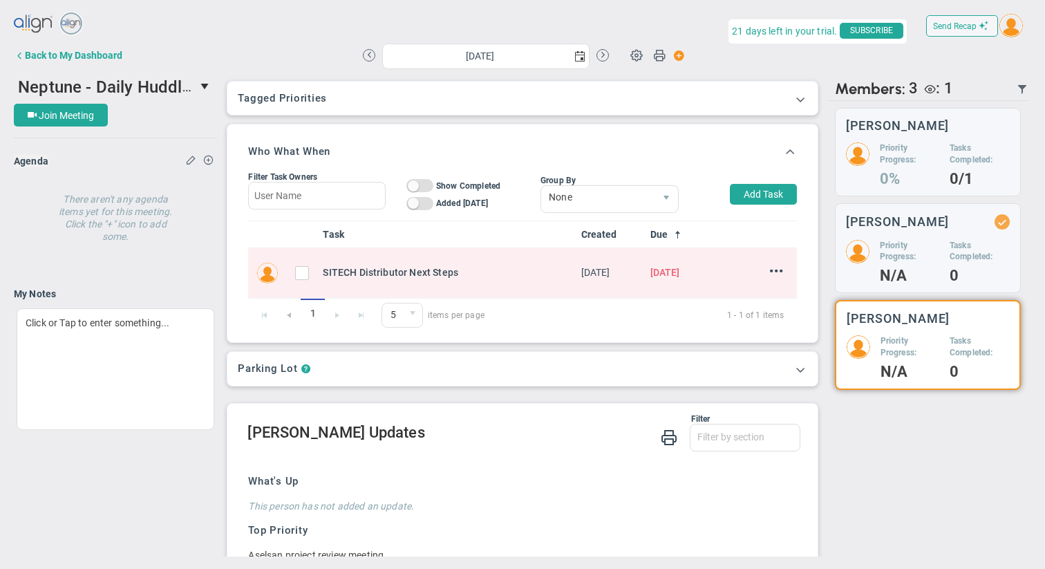
scroll to position [178, 0]
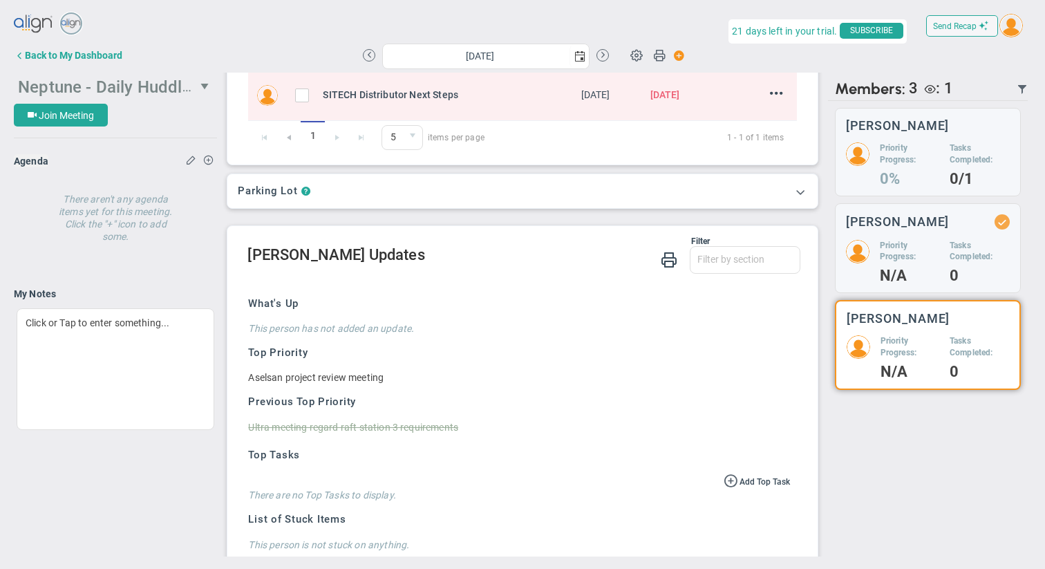
click at [183, 86] on span "Neptune - Daily Huddle" at bounding box center [105, 85] width 174 height 21
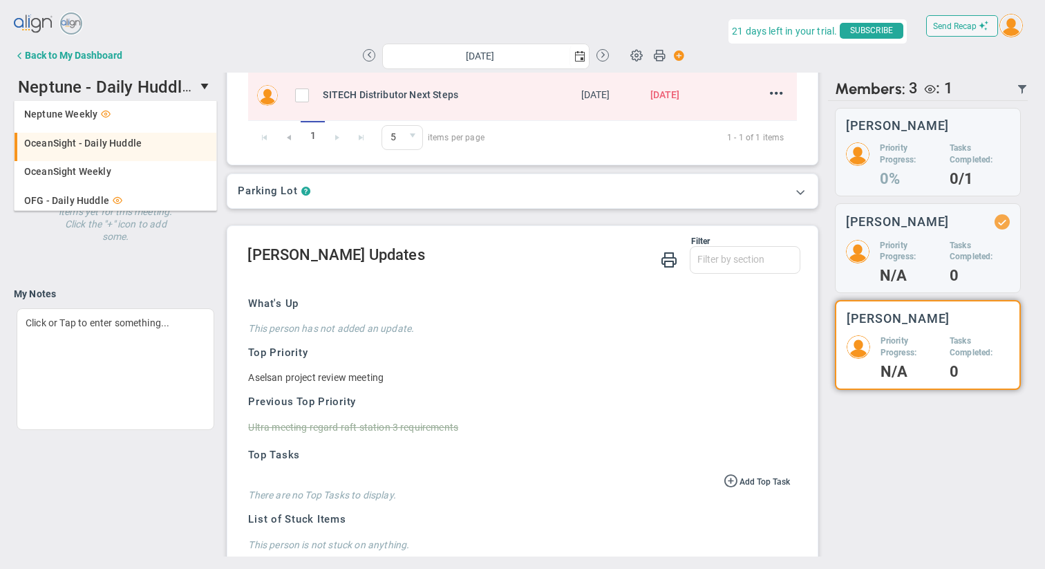
click at [122, 142] on span "OceanSight - Daily Huddle" at bounding box center [83, 143] width 118 height 10
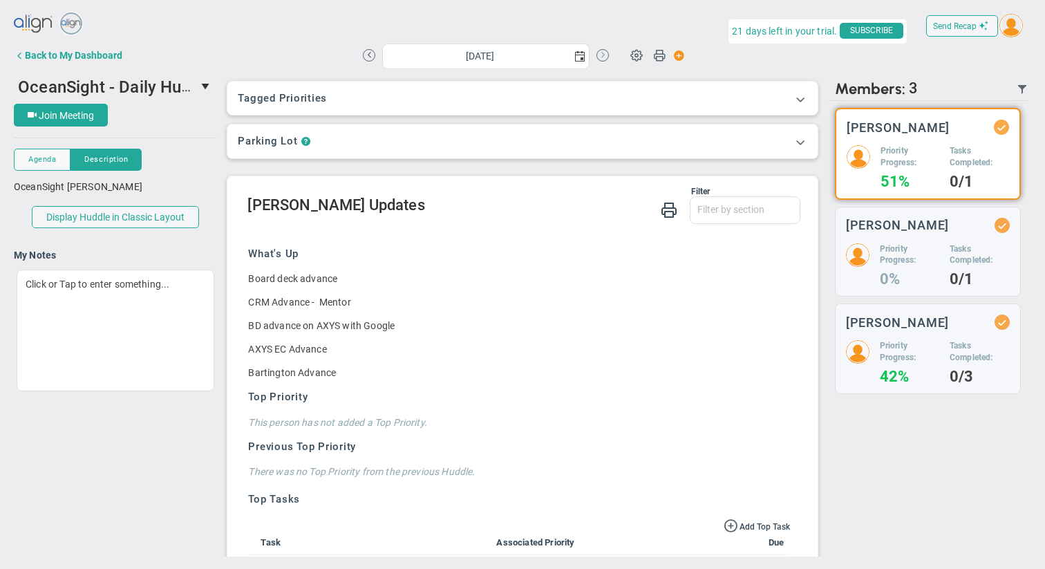
click at [605, 57] on button at bounding box center [603, 55] width 12 height 12
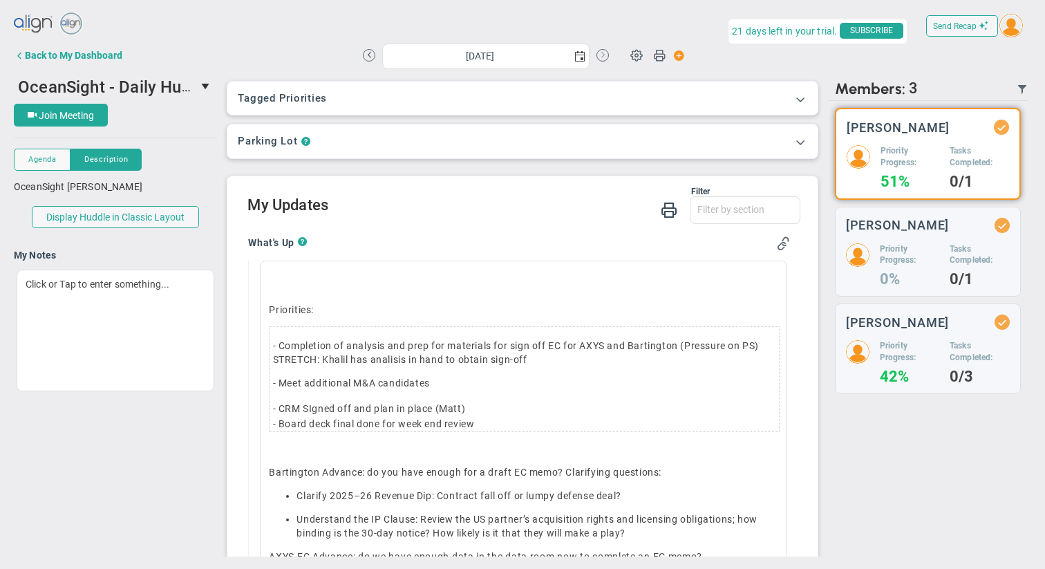
click at [605, 57] on button at bounding box center [603, 55] width 12 height 12
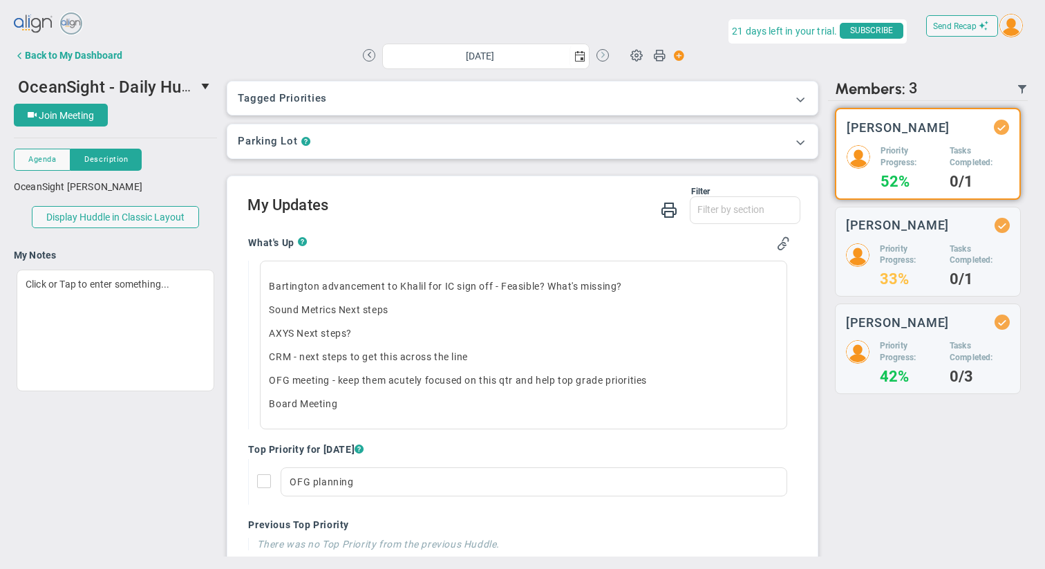
click at [605, 57] on button at bounding box center [603, 55] width 12 height 12
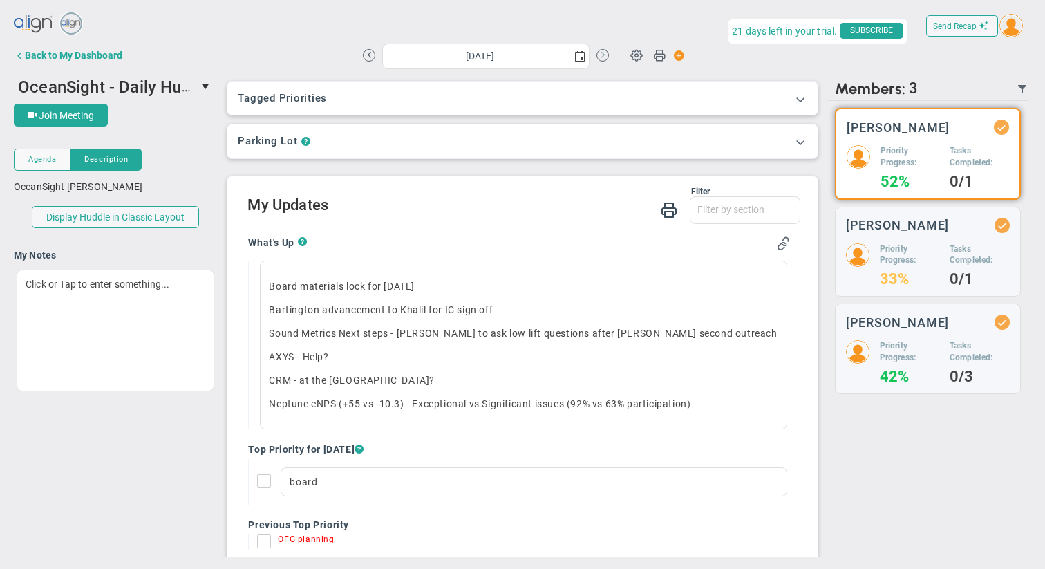
click at [605, 57] on button at bounding box center [603, 55] width 12 height 12
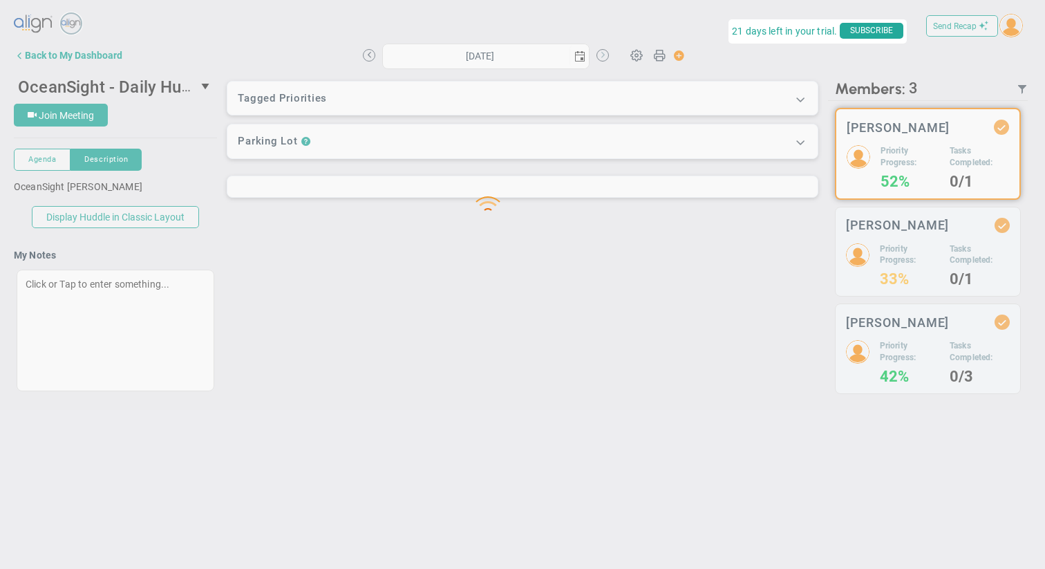
type input "[DATE]"
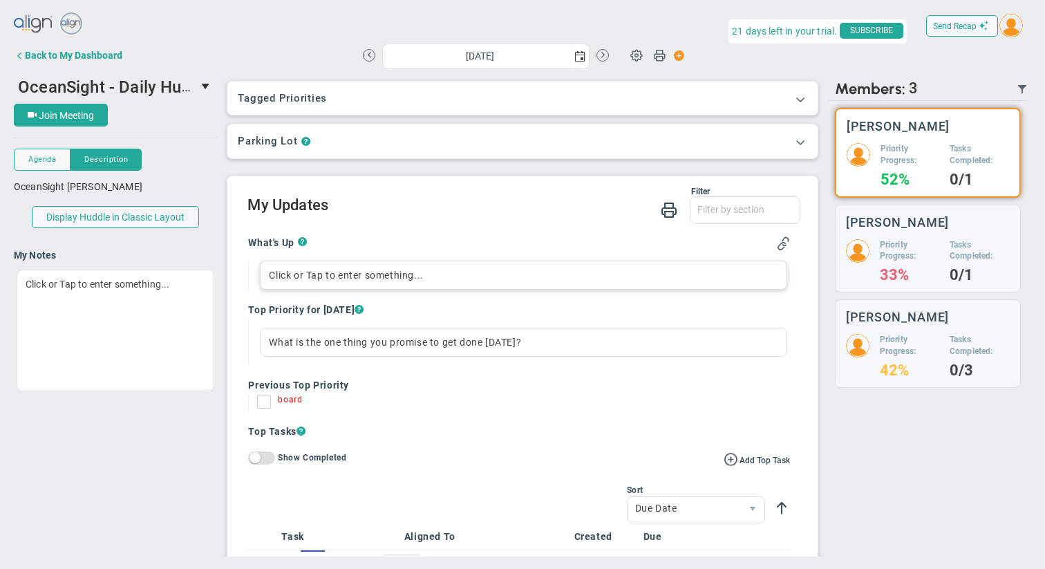
click at [328, 275] on div "Click or Tap to enter something..." at bounding box center [523, 275] width 527 height 29
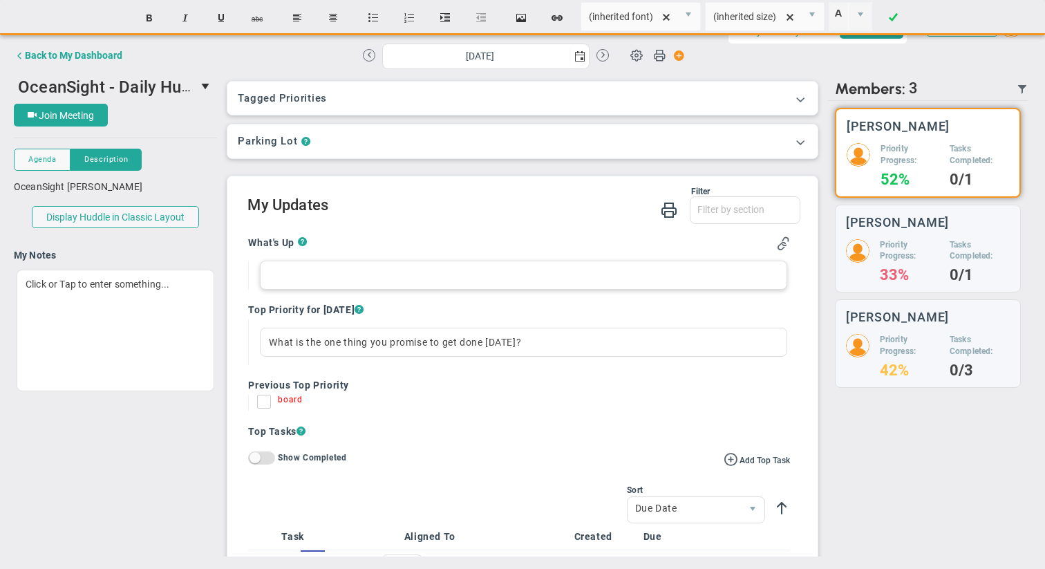
paste div
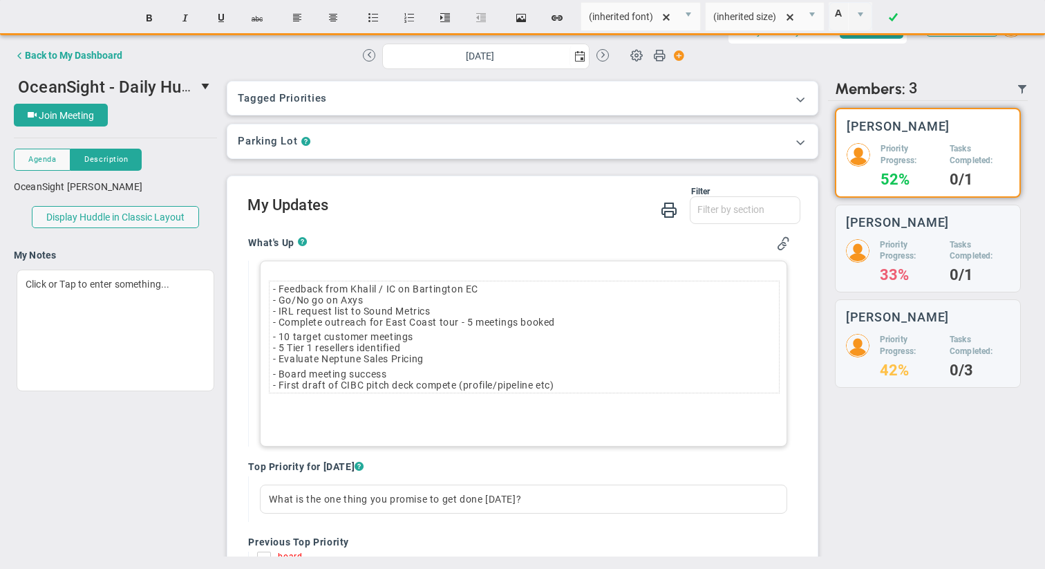
click at [384, 357] on div at bounding box center [524, 358] width 509 height 7
click at [434, 351] on td "- 10 target customer meetings - 5 Tier 1 resellers identified - Evaluate Neptun…" at bounding box center [524, 348] width 509 height 37
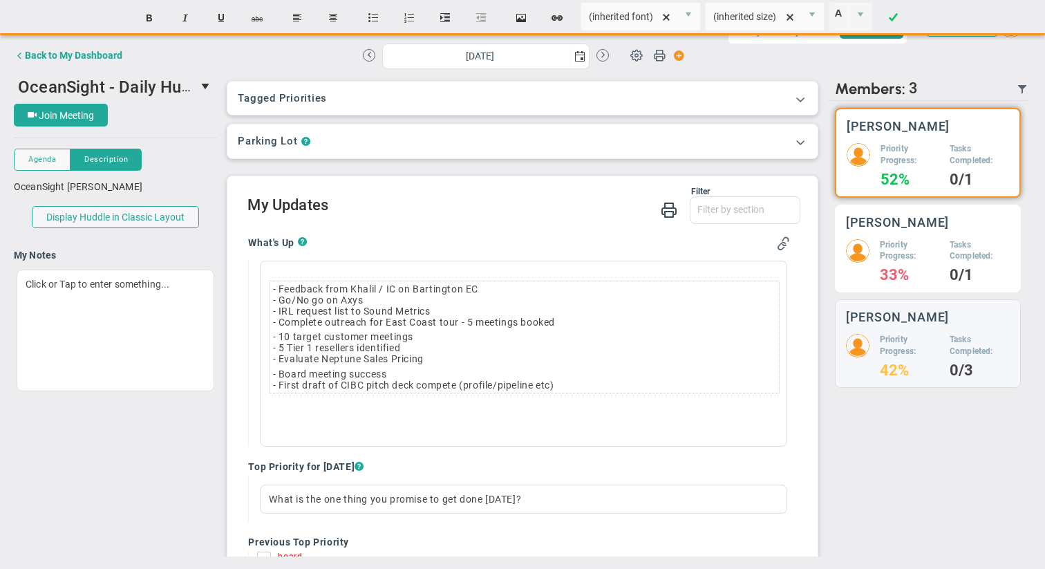
click at [956, 253] on h5 "Tasks Completed:" at bounding box center [980, 251] width 60 height 24
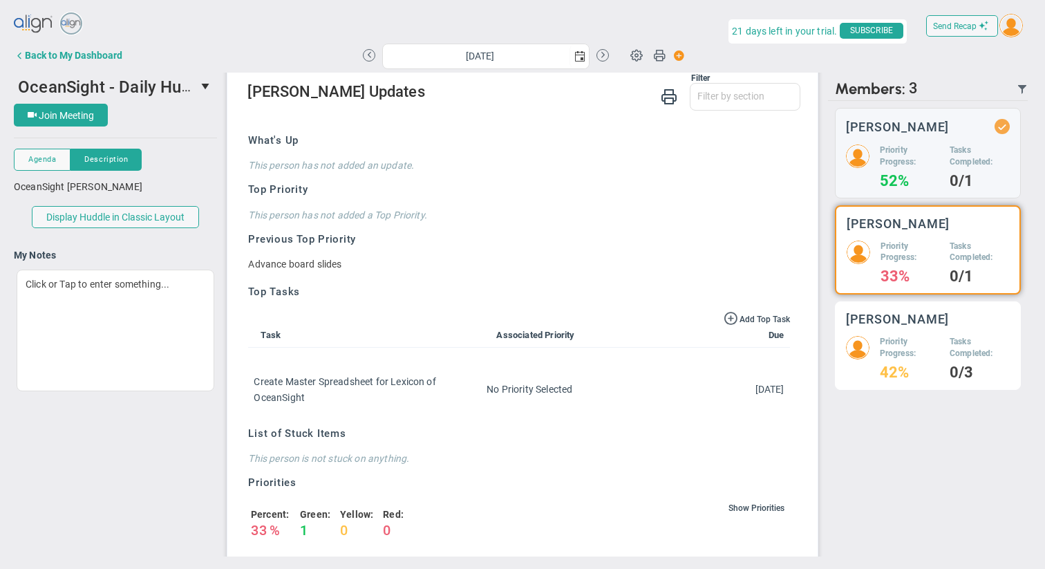
click at [908, 351] on h5 "Priority Progress:" at bounding box center [909, 348] width 59 height 24
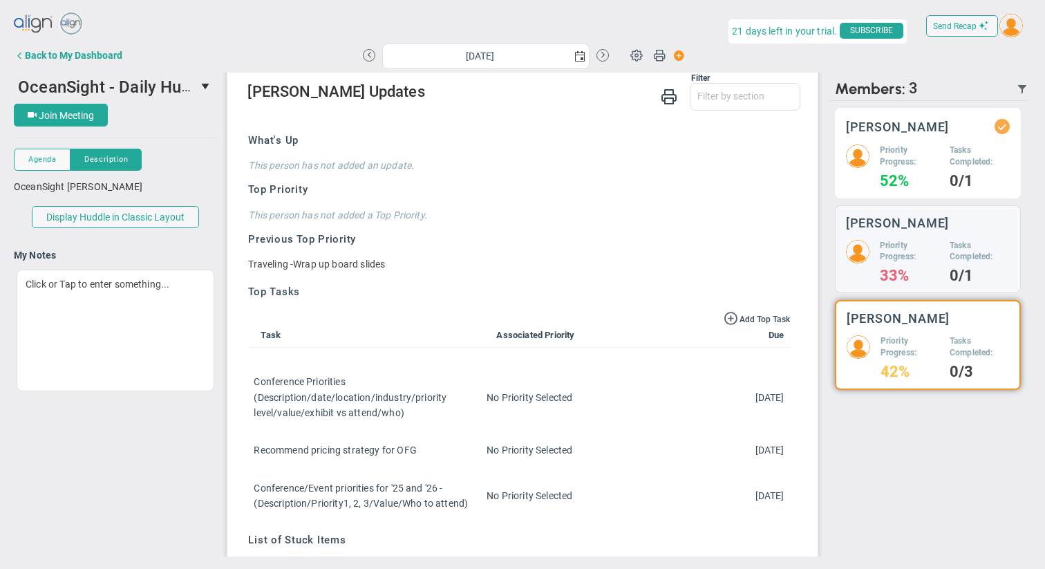
click at [930, 141] on div "[PERSON_NAME] Priority Progress: 52% Tasks Completed: 0/1" at bounding box center [928, 153] width 186 height 91
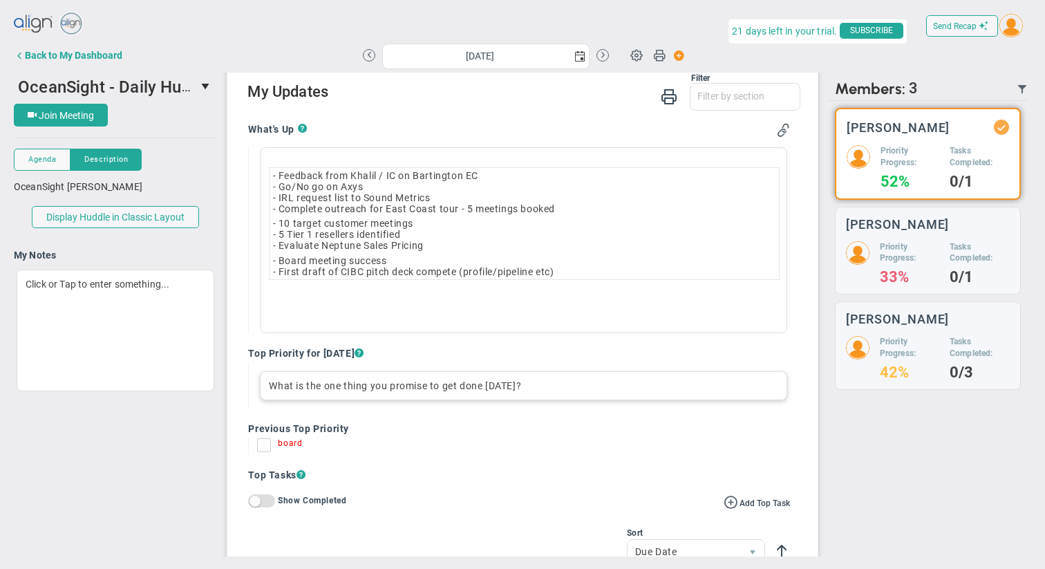
click at [425, 389] on div "What is the one thing you promise to get done [DATE]?" at bounding box center [523, 385] width 527 height 29
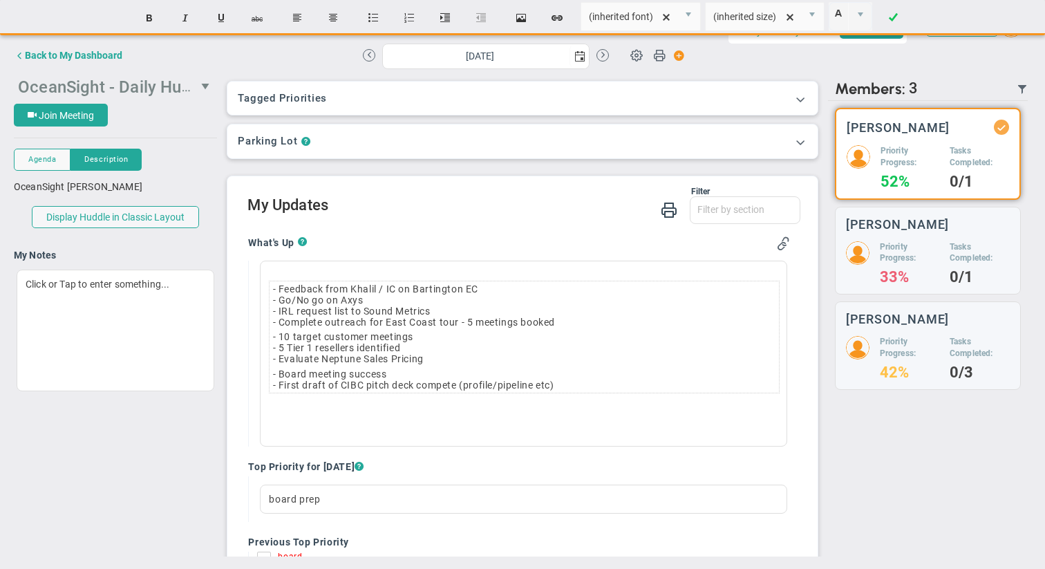
click at [199, 84] on div "Send Recap Profile Contact your Advisor Share! Become an Affiliate" at bounding box center [523, 283] width 1018 height 546
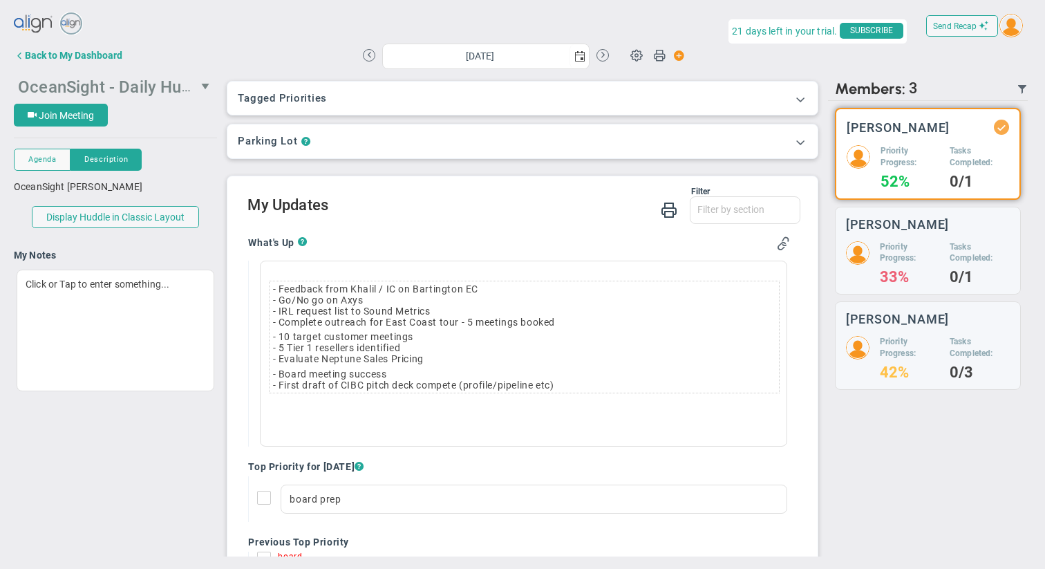
click at [198, 86] on span "select" at bounding box center [206, 87] width 21 height 24
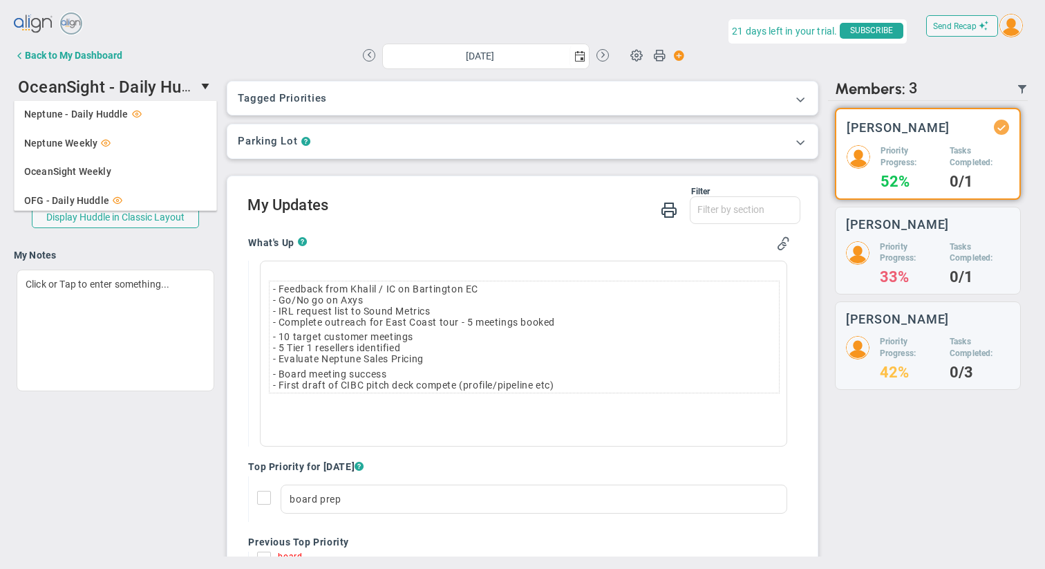
click at [161, 257] on h4 "My Notes" at bounding box center [115, 255] width 203 height 12
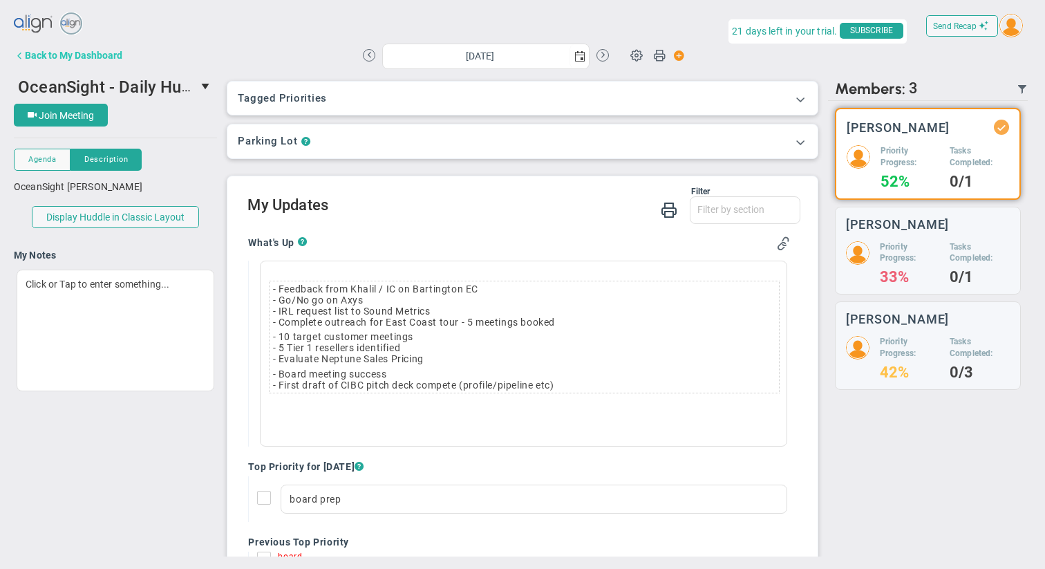
click at [98, 53] on div "Back to My Dashboard" at bounding box center [73, 55] width 97 height 11
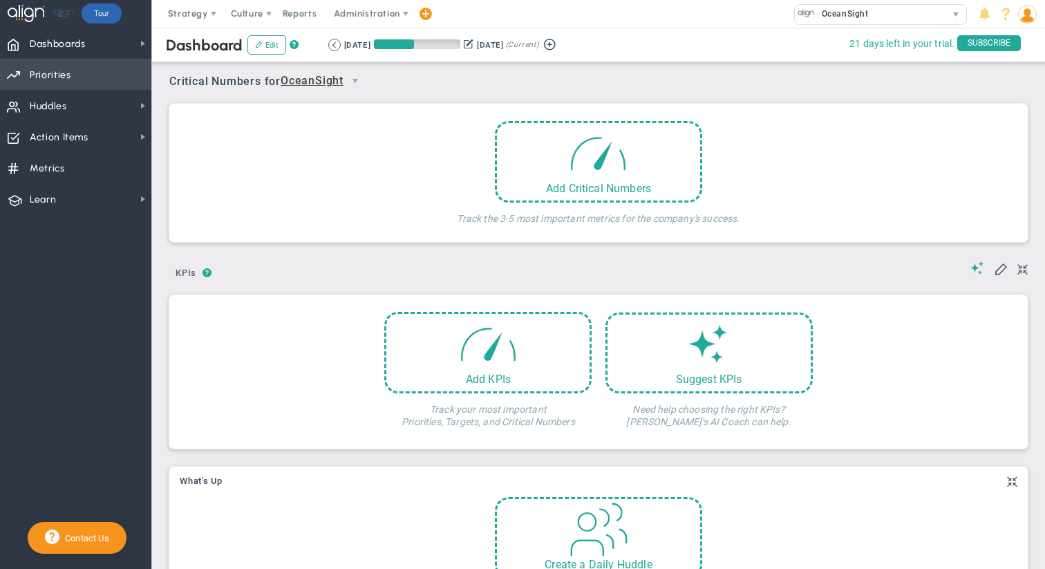
click at [104, 77] on span "Priorities OKR Tree Priorities OKRs" at bounding box center [75, 74] width 151 height 31
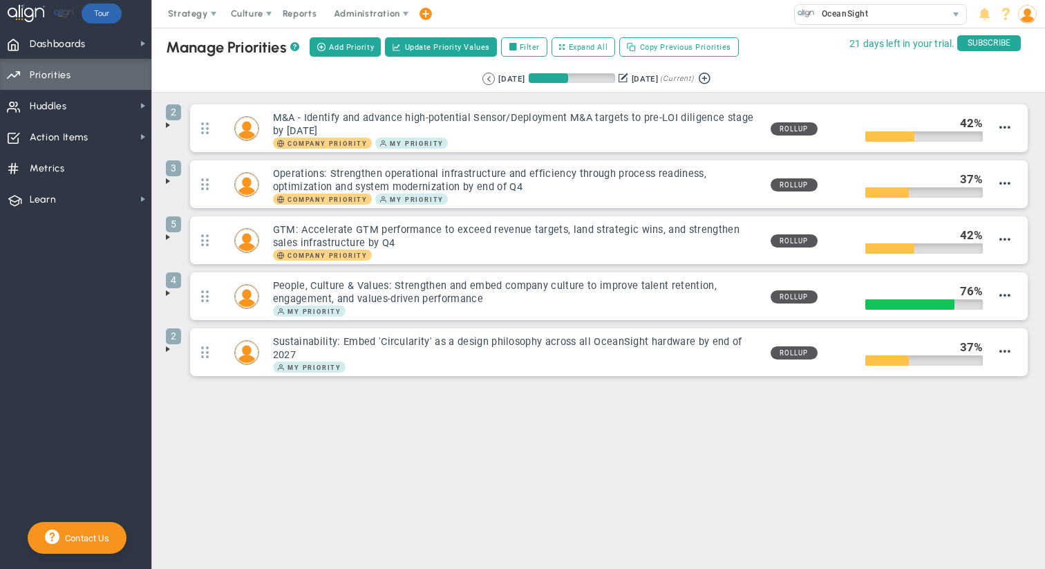
click at [169, 121] on span at bounding box center [167, 125] width 11 height 11
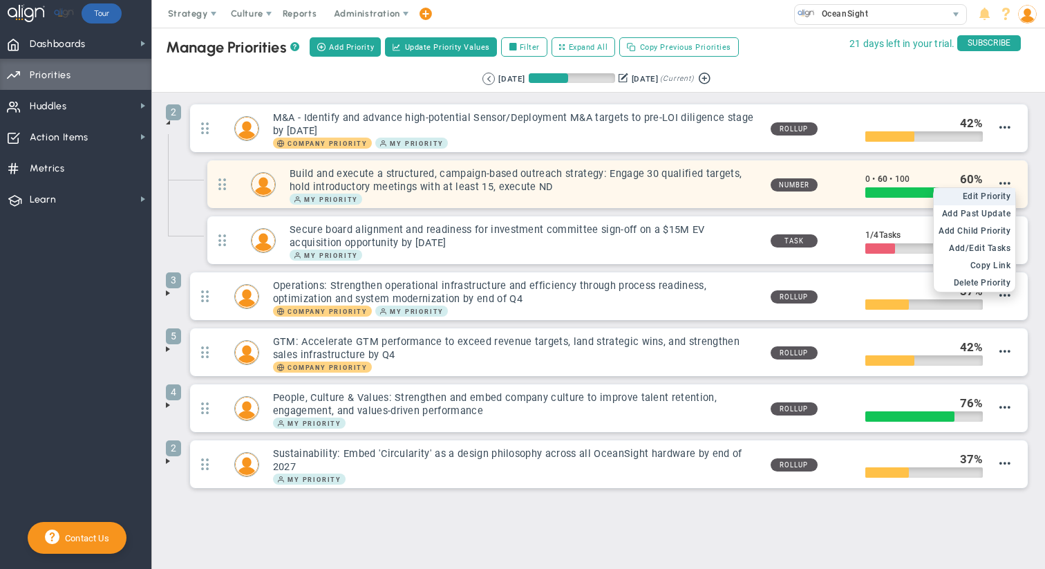
click at [992, 192] on span "Edit Priority" at bounding box center [987, 197] width 48 height 10
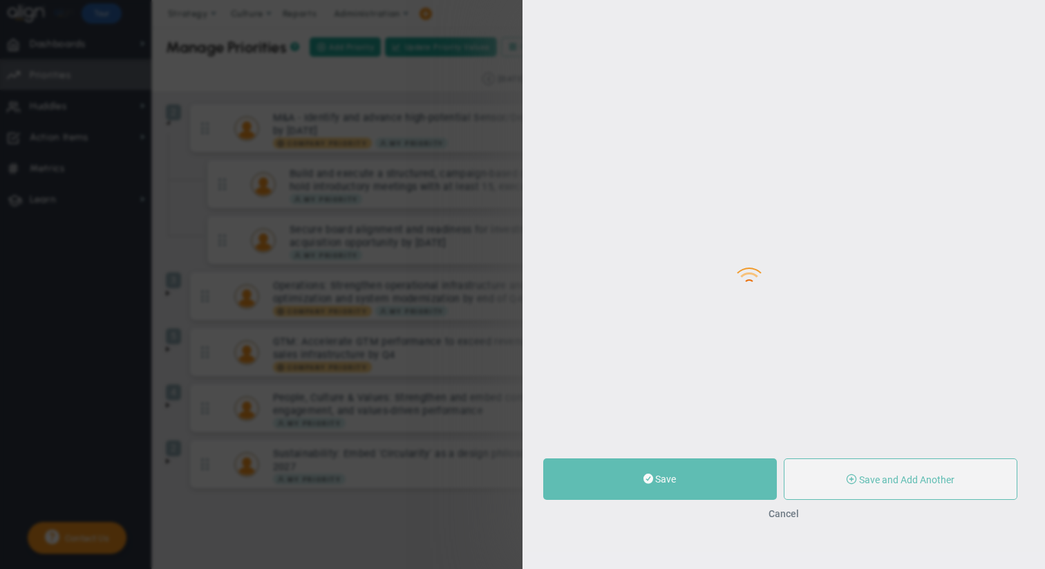
type input "Build and execute a structured, campaign-based outreach strategy: Engage 30 qua…"
type input "0"
type input "60"
type input "100"
radio input "true"
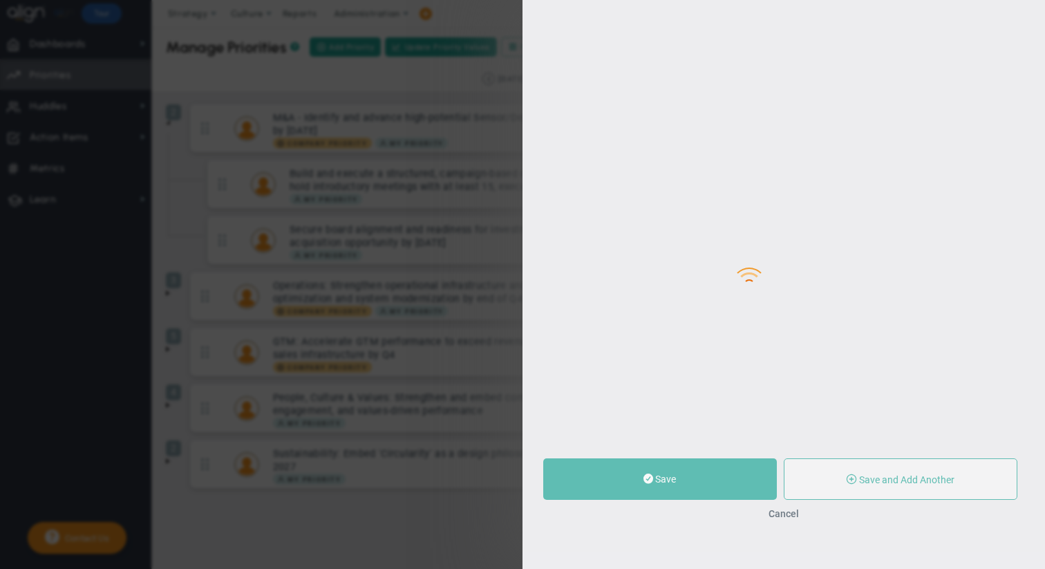
type input "M&A - Identify and advance high-potential Sensor/Deployment M&A targets to pre-…"
type input "[PERSON_NAME]"
type input "0"
type input "60"
type input "100"
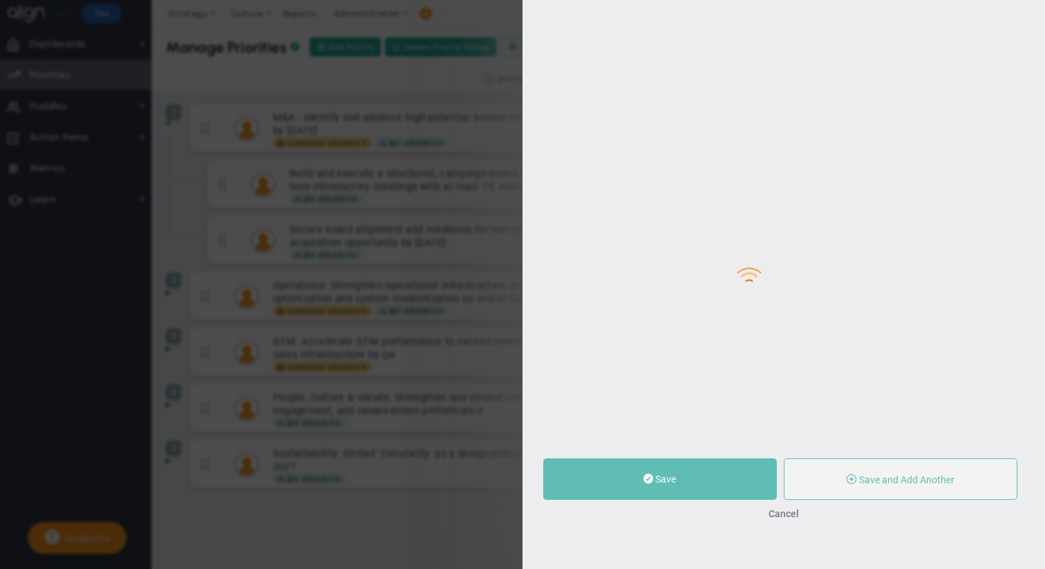
radio input "true"
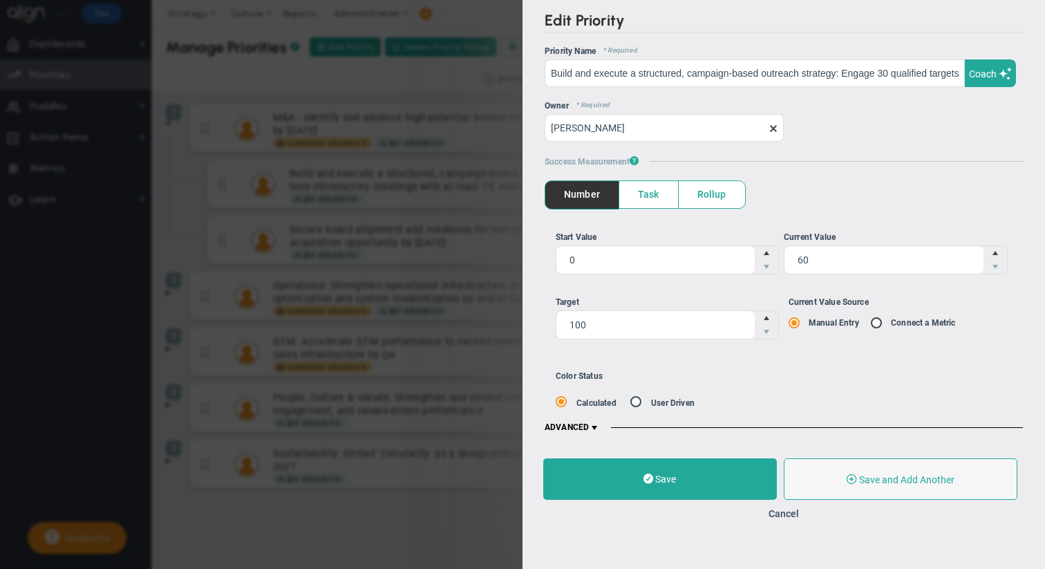
click at [590, 422] on span "ADVANCED" at bounding box center [572, 427] width 55 height 11
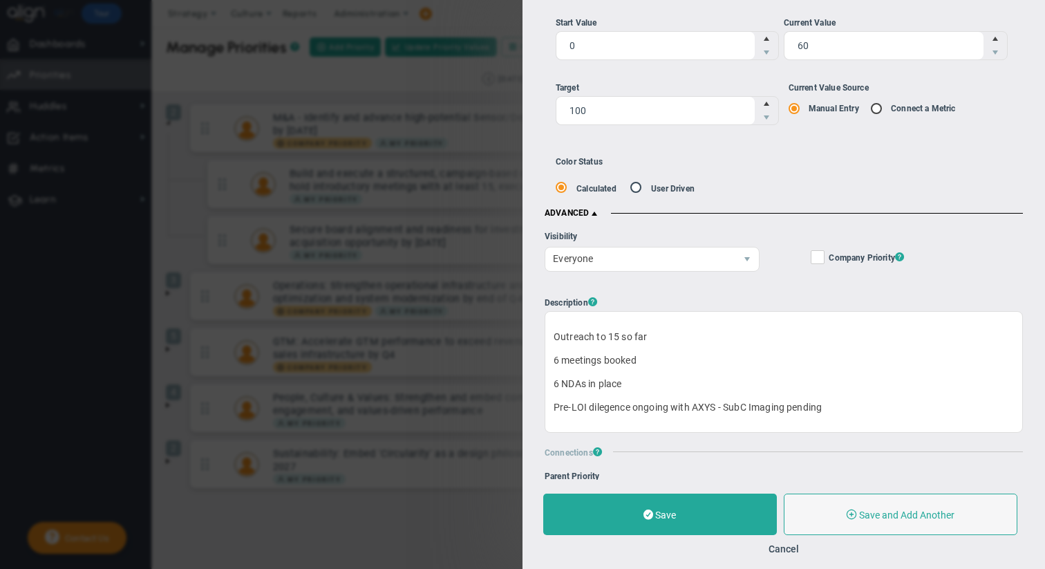
scroll to position [212, 0]
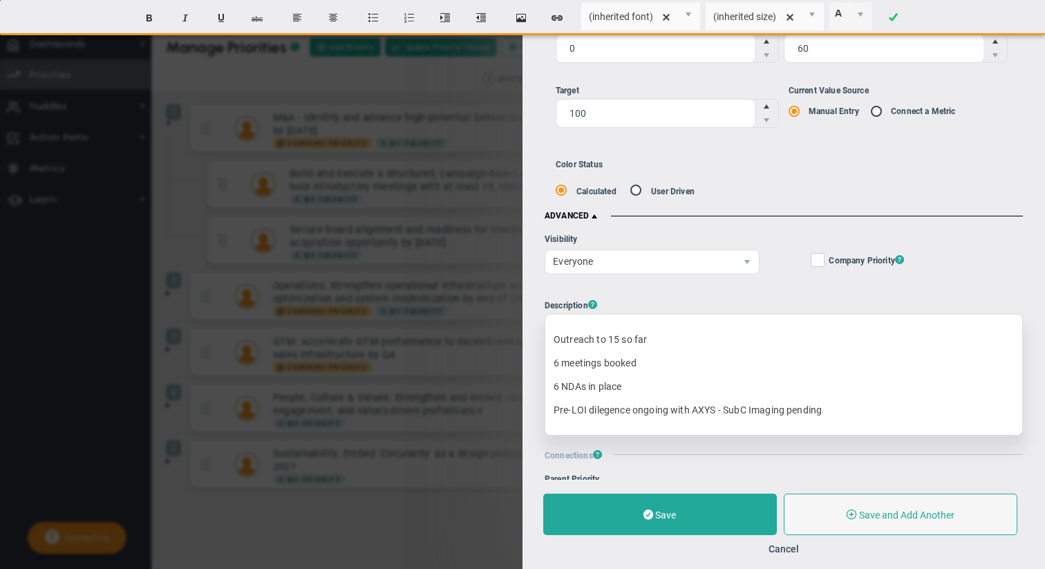
click at [725, 410] on p "Pre-LOI dilegence ongoing with AXYS - SubC Imaging pending" at bounding box center [784, 410] width 461 height 14
click at [783, 550] on button "Cancel" at bounding box center [784, 548] width 30 height 11
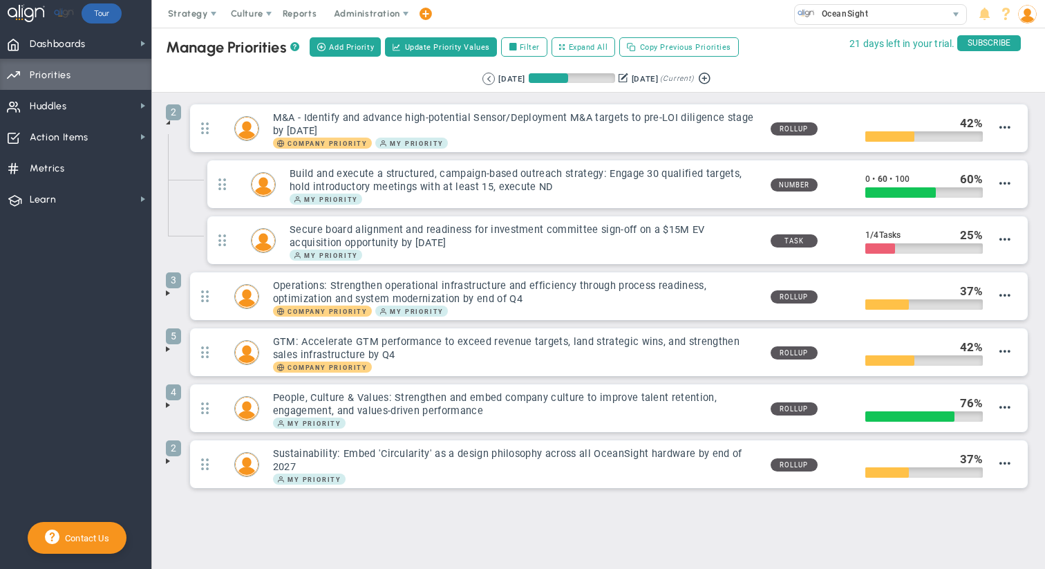
click at [167, 289] on span at bounding box center [167, 293] width 11 height 11
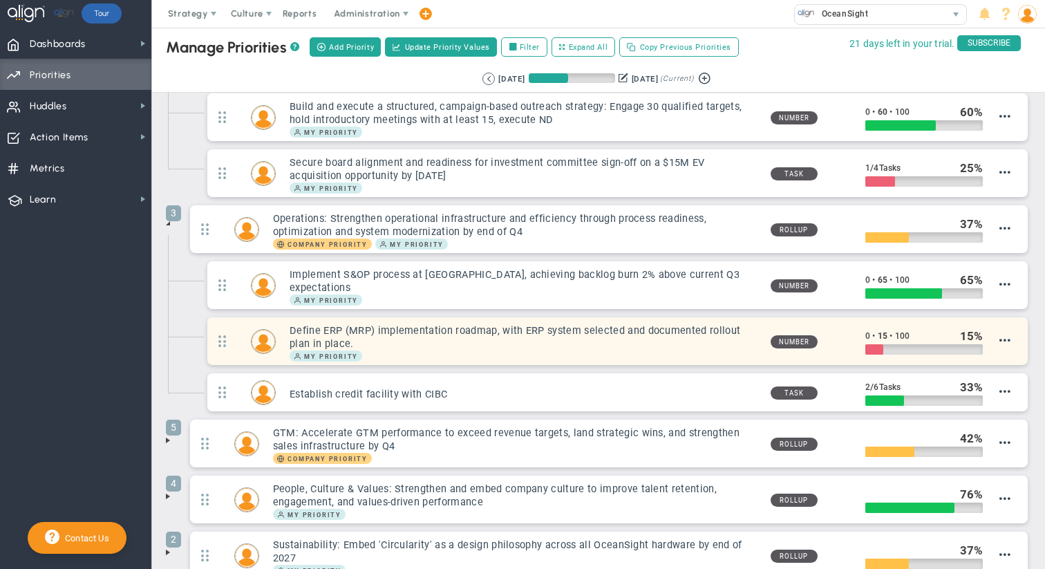
scroll to position [73, 0]
